Goal: Information Seeking & Learning: Check status

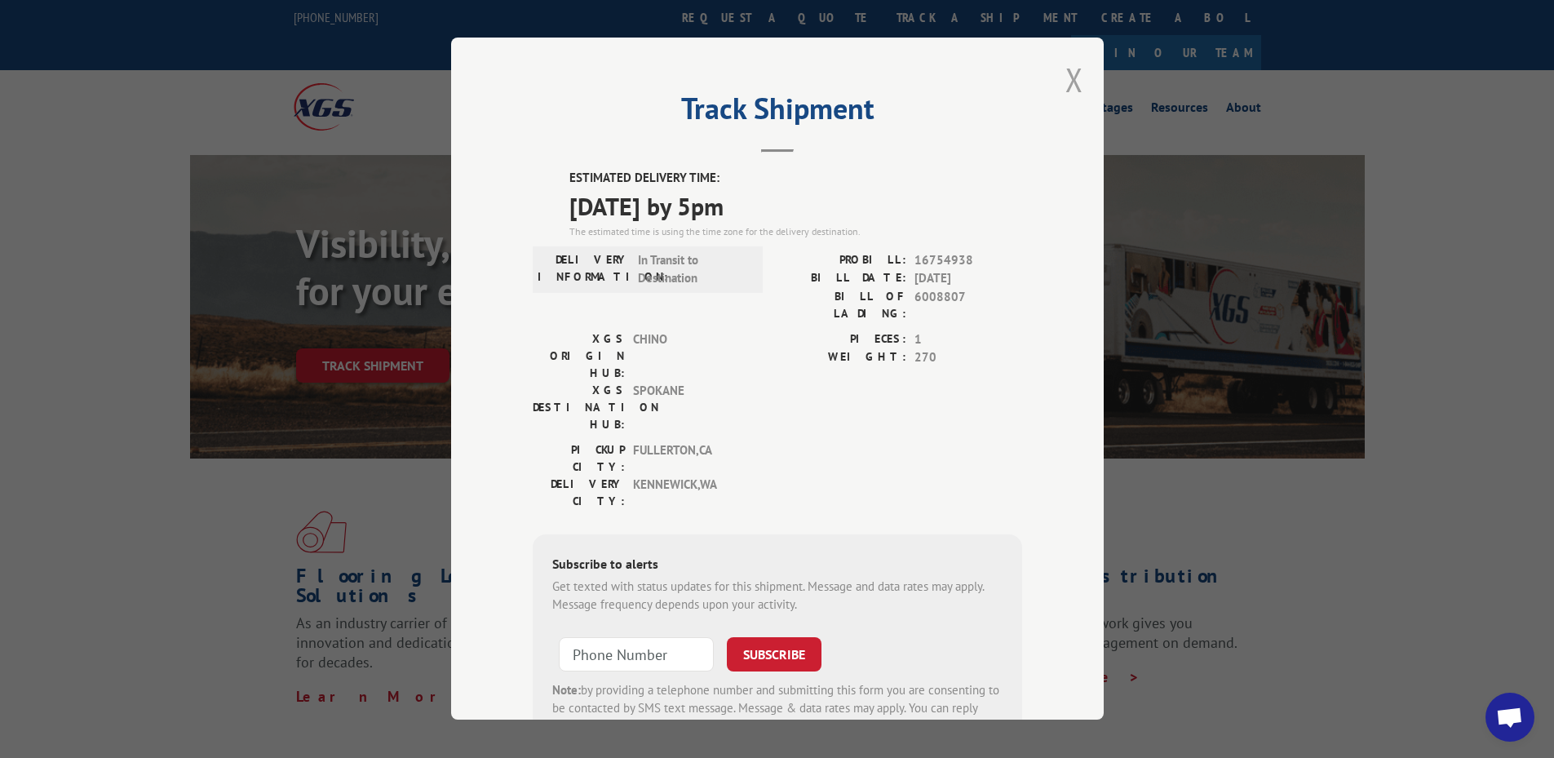
click at [1066, 79] on button "Close modal" at bounding box center [1075, 79] width 18 height 43
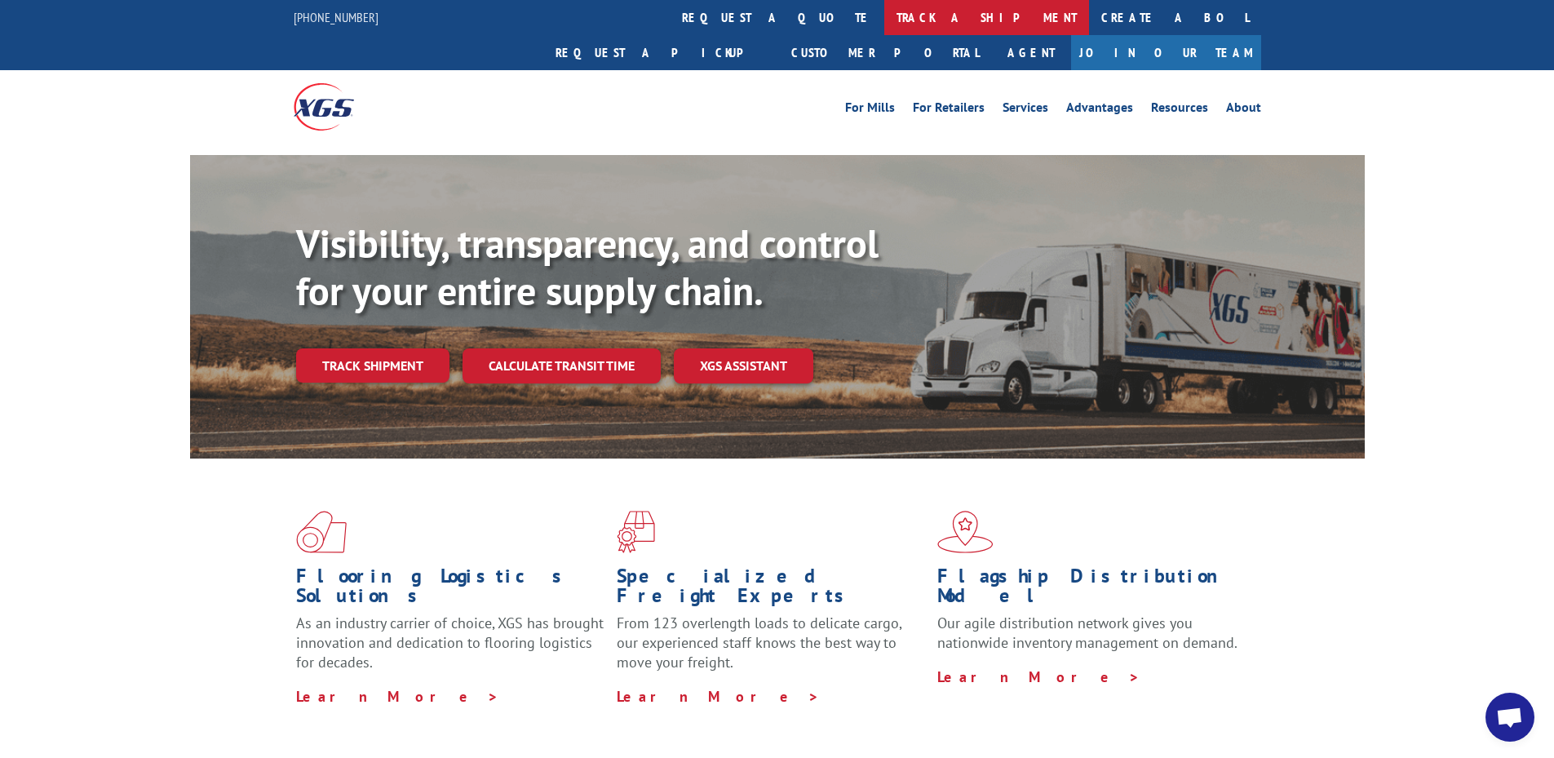
click at [884, 33] on link "track a shipment" at bounding box center [986, 17] width 205 height 35
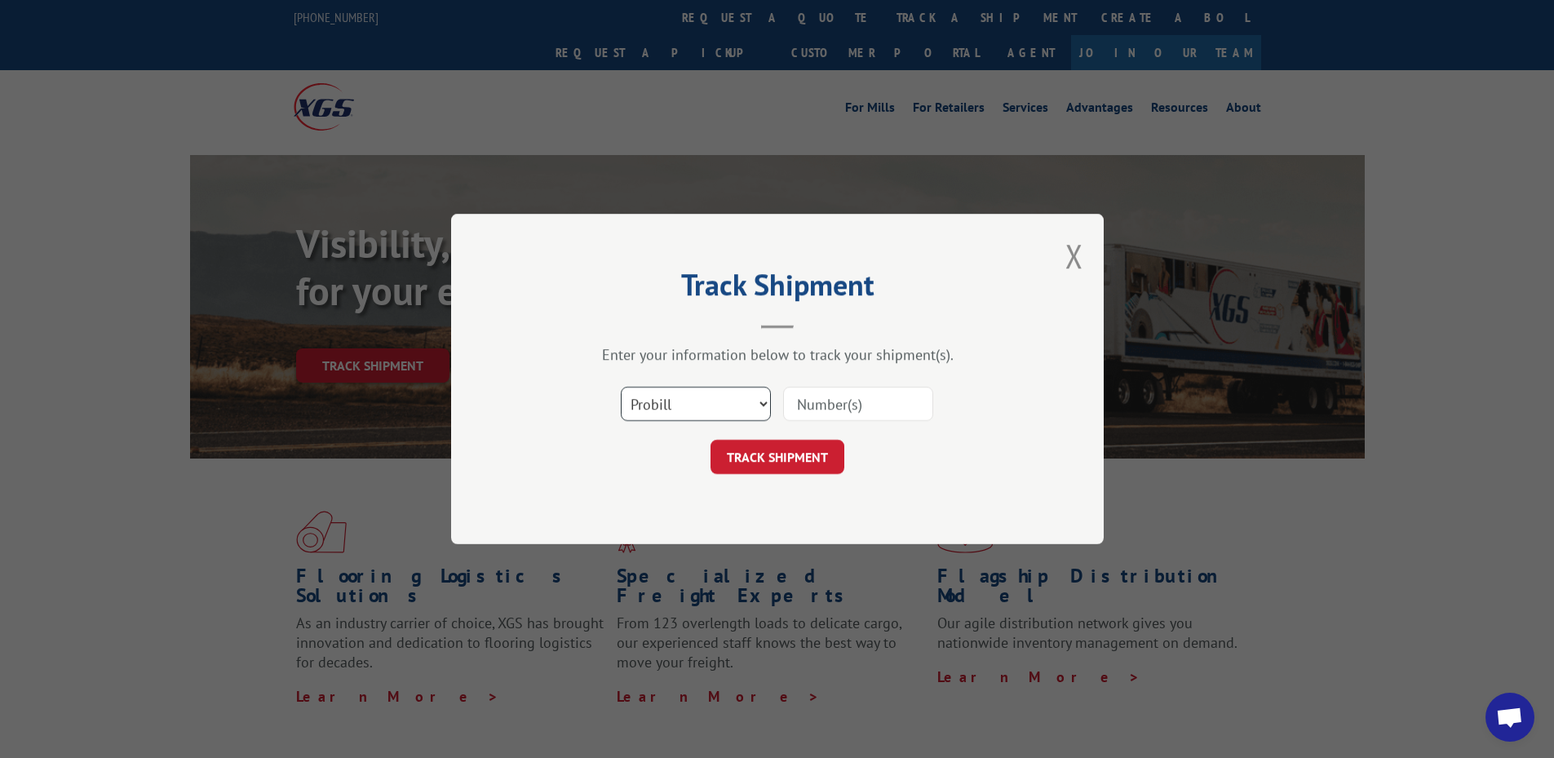
click at [667, 410] on select "Select category... Probill BOL PO" at bounding box center [696, 404] width 150 height 34
select select "po"
click at [621, 387] on select "Select category... Probill BOL PO" at bounding box center [696, 404] width 150 height 34
paste input "03508911"
type input "03508911"
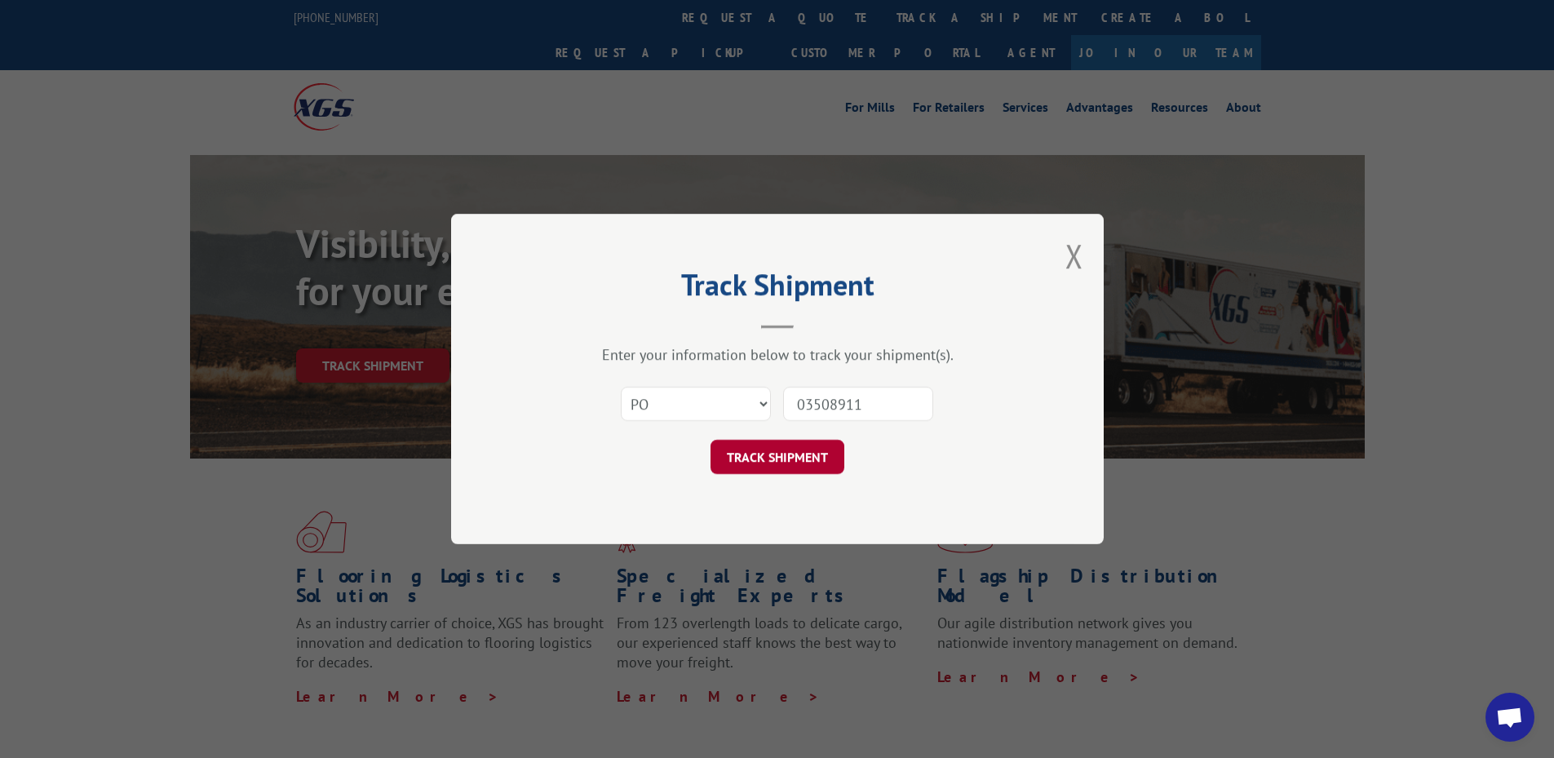
click at [777, 453] on button "TRACK SHIPMENT" at bounding box center [778, 457] width 134 height 34
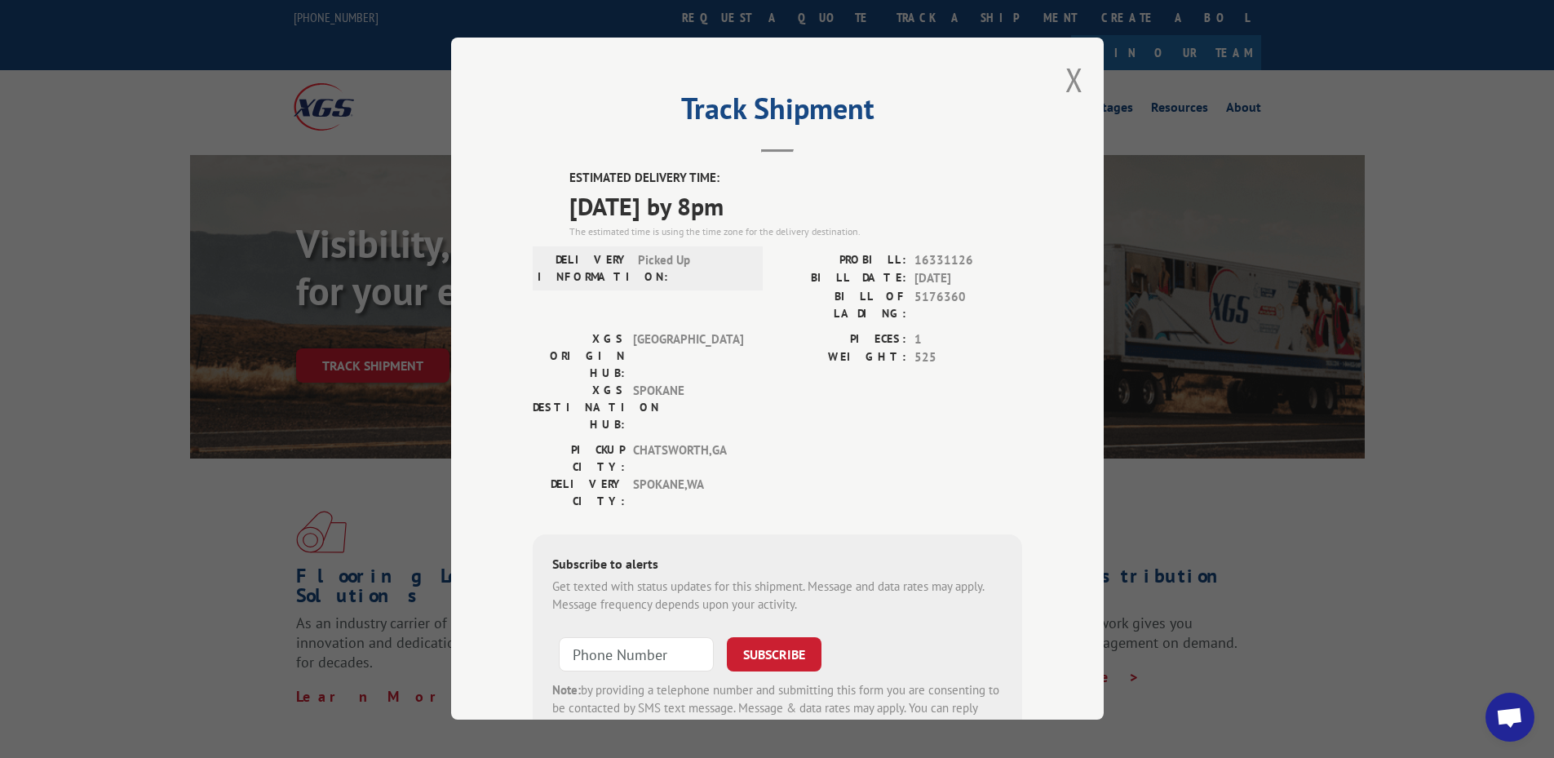
click at [1066, 88] on button "Close modal" at bounding box center [1075, 79] width 18 height 43
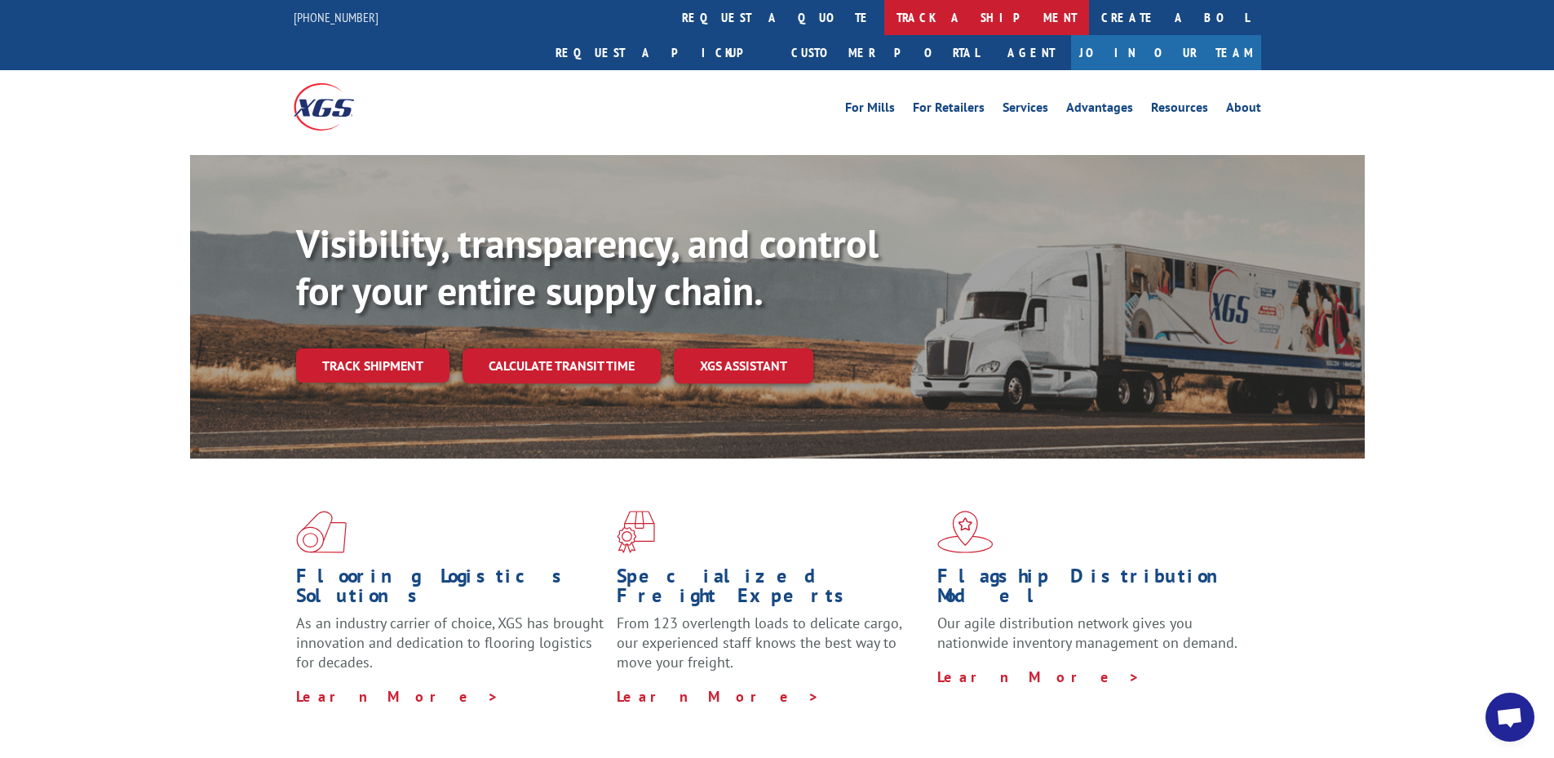
click at [884, 23] on link "track a shipment" at bounding box center [986, 17] width 205 height 35
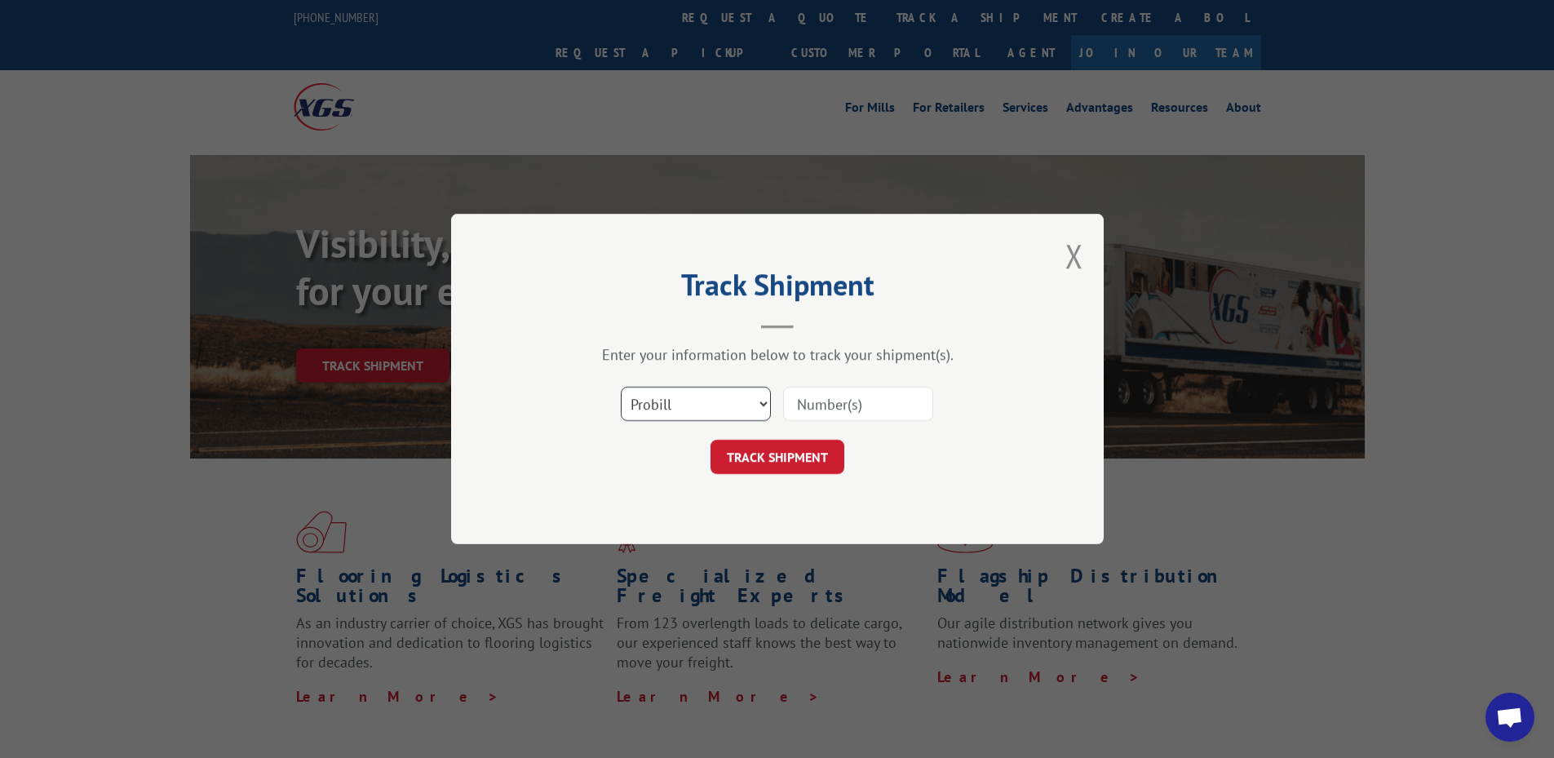
click at [676, 405] on select "Select category... Probill BOL PO" at bounding box center [696, 404] width 150 height 34
select select "po"
click at [621, 387] on select "Select category... Probill BOL PO" at bounding box center [696, 404] width 150 height 34
paste input "66501004"
type input "66501004"
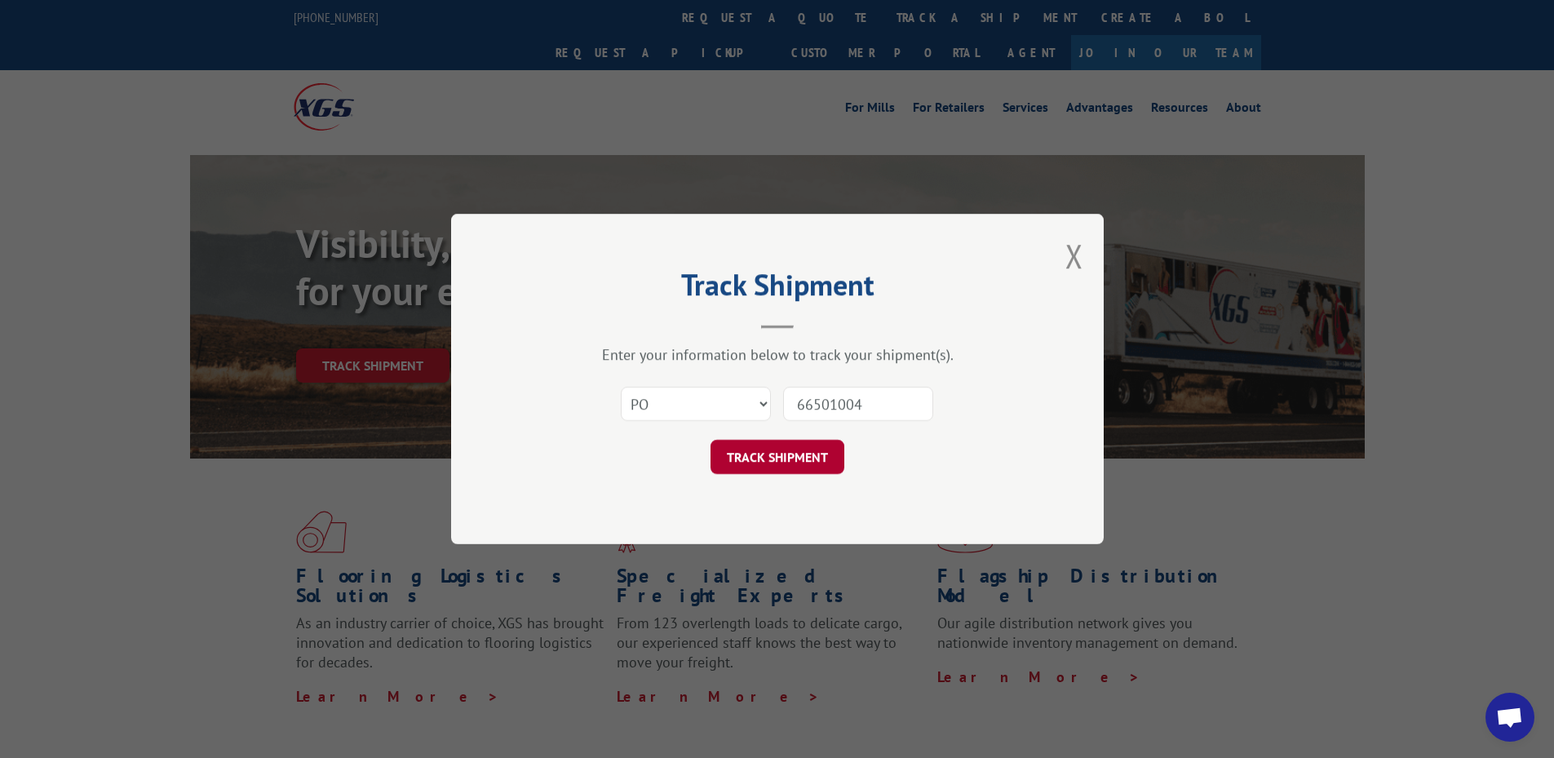
click at [787, 452] on button "TRACK SHIPMENT" at bounding box center [778, 457] width 134 height 34
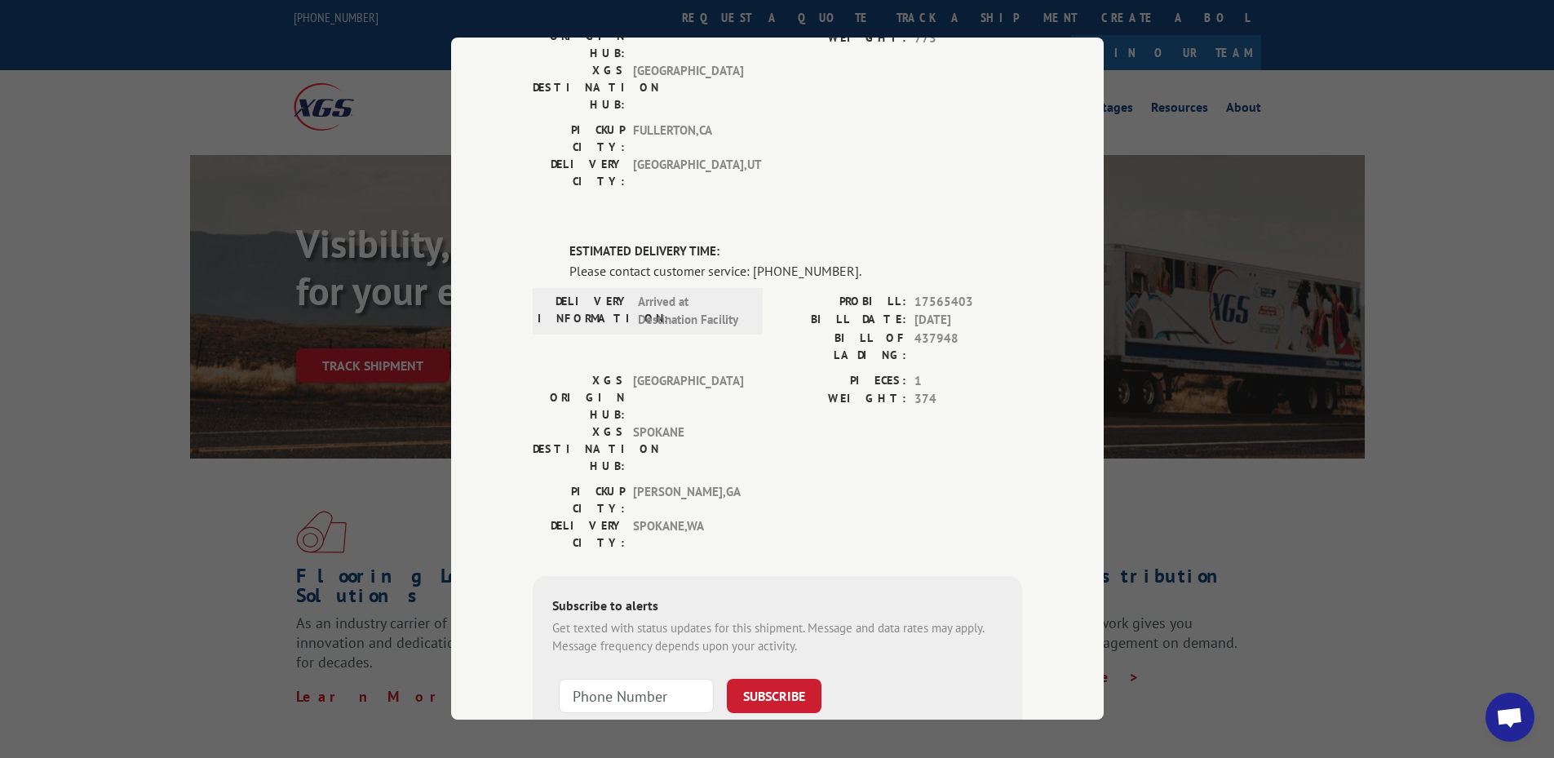
scroll to position [287, 0]
